Goal: Information Seeking & Learning: Compare options

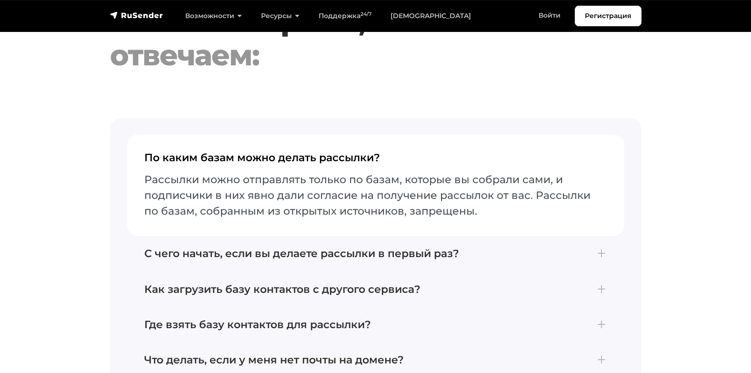
scroll to position [3911, 0]
click at [400, 11] on link "[DEMOGRAPHIC_DATA]" at bounding box center [431, 16] width 100 height 20
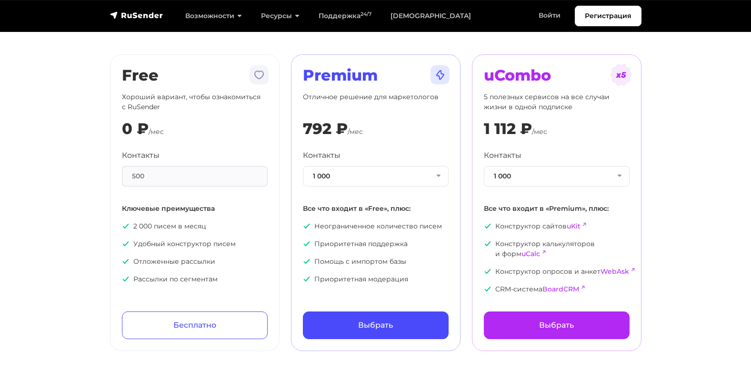
scroll to position [56, 0]
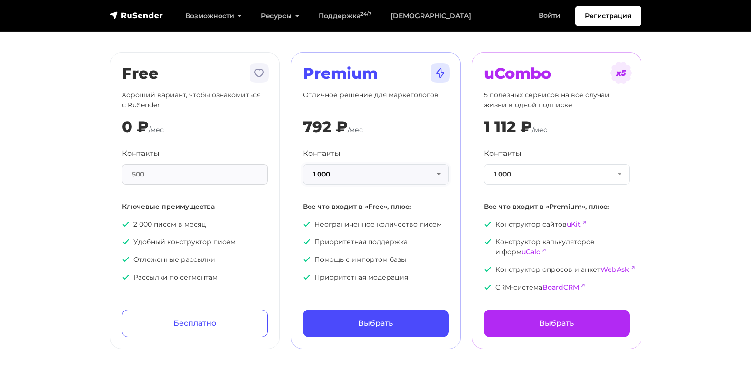
click at [437, 174] on button "1 000" at bounding box center [376, 174] width 146 height 20
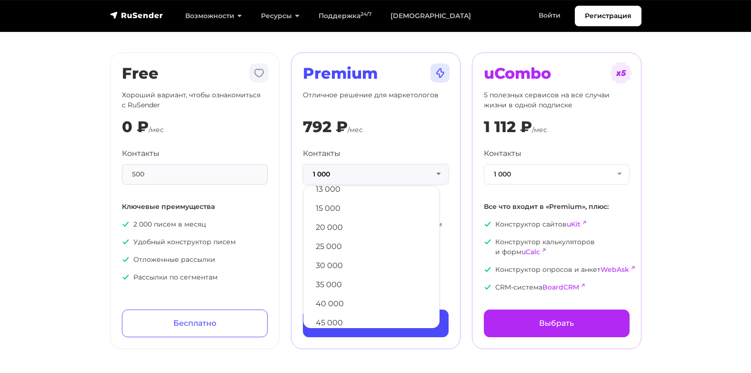
scroll to position [140, 0]
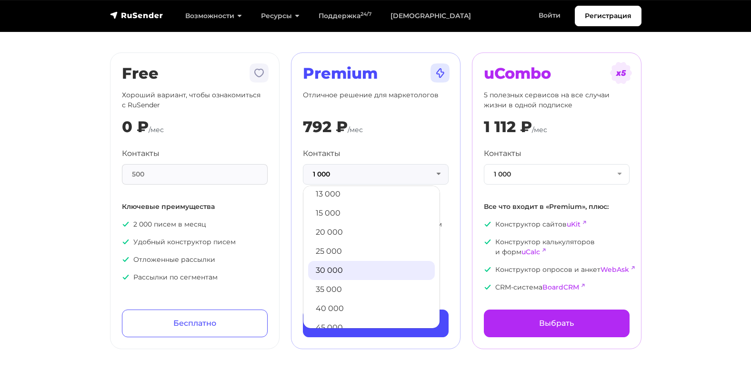
click at [366, 269] on link "30 000" at bounding box center [371, 270] width 127 height 19
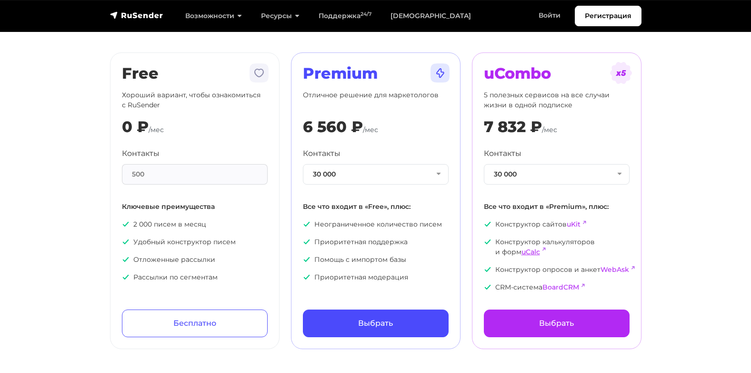
click at [532, 253] on link "uCalc" at bounding box center [531, 251] width 19 height 9
click at [698, 168] on section "Тарифы Месяц Год -20% Free Хороший вариант, чтобы ознакомиться с RuSender 0 ₽ /…" at bounding box center [375, 152] width 751 height 393
click at [556, 286] on link "BoardCRM" at bounding box center [561, 286] width 37 height 9
click at [576, 226] on link "uKit" at bounding box center [574, 224] width 14 height 9
click at [708, 216] on section "Тарифы Месяц Год -20% Free Хороший вариант, чтобы ознакомиться с RuSender 0 ₽ /…" at bounding box center [375, 152] width 751 height 393
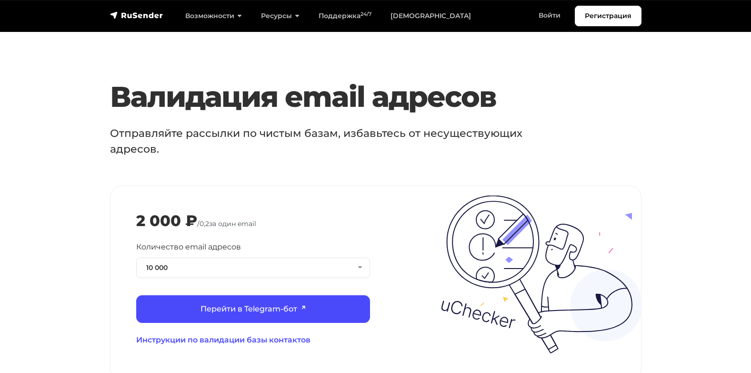
scroll to position [985, 0]
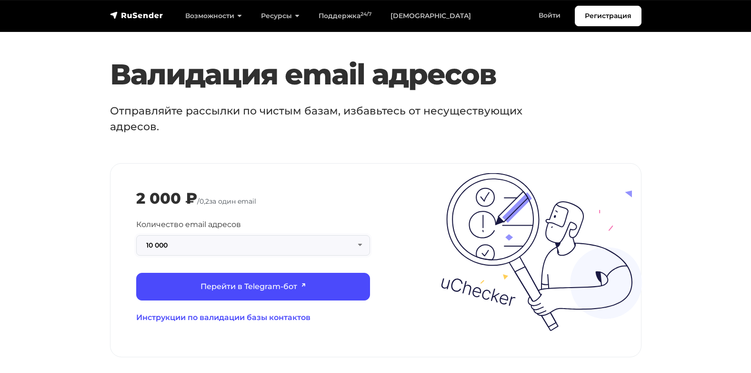
click at [359, 235] on button "10 000" at bounding box center [253, 245] width 234 height 20
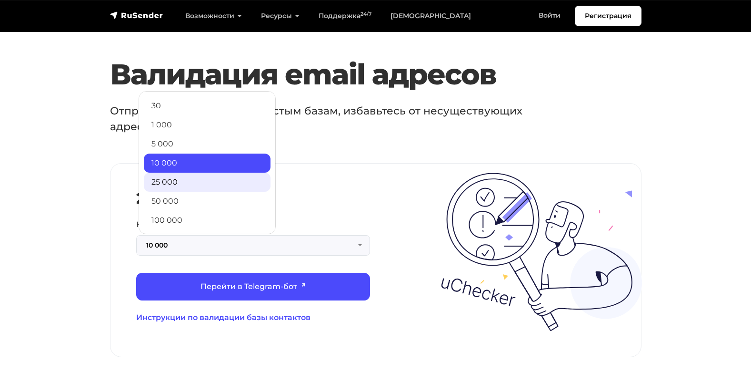
click at [191, 172] on link "25 000" at bounding box center [207, 181] width 127 height 19
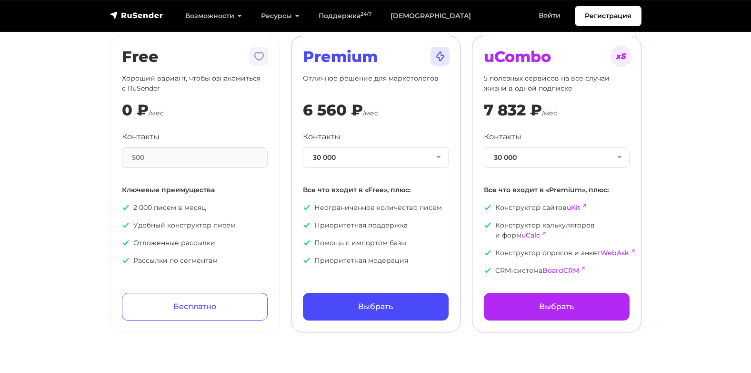
scroll to position [73, 0]
click at [562, 267] on link "BoardCRM" at bounding box center [561, 269] width 37 height 9
